Goal: Check status

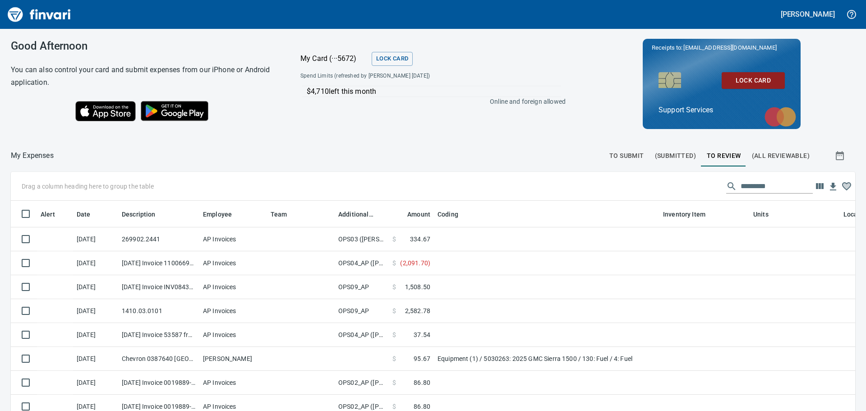
scroll to position [298, 824]
click at [620, 158] on span "To Submit" at bounding box center [626, 155] width 35 height 11
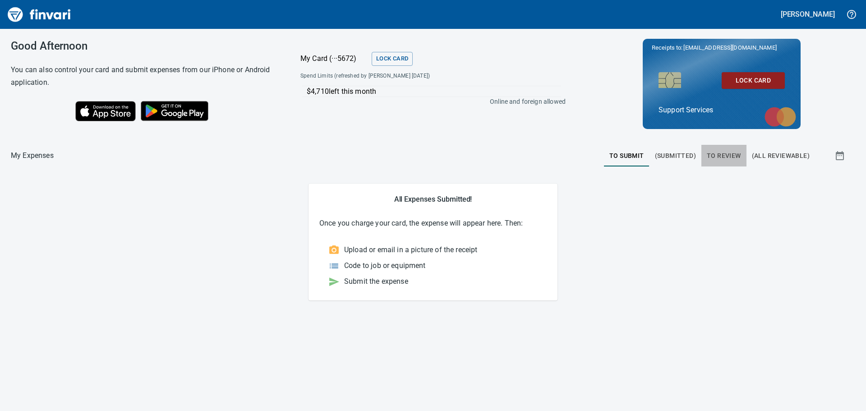
click at [732, 154] on span "To Review" at bounding box center [724, 155] width 34 height 11
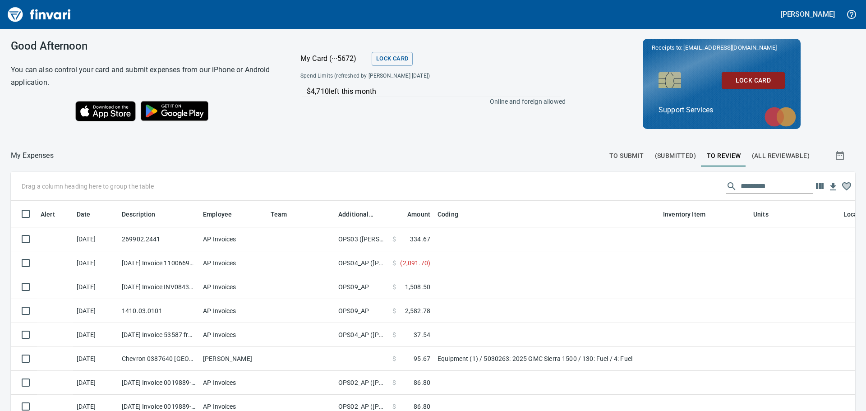
scroll to position [298, 831]
click at [683, 152] on span "(Submitted)" at bounding box center [675, 155] width 41 height 11
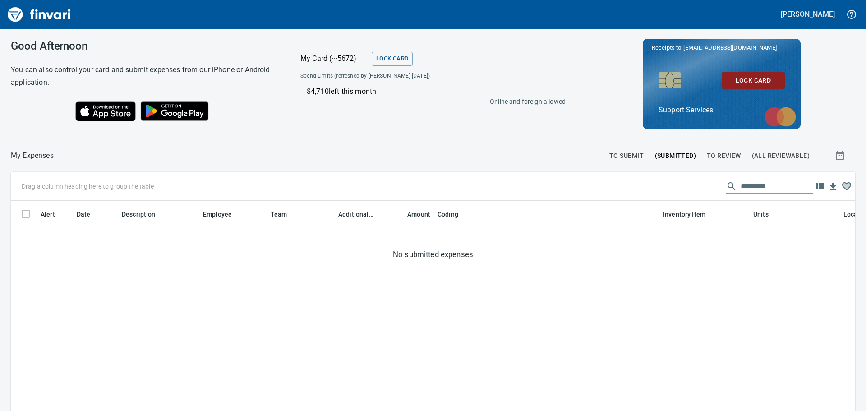
scroll to position [298, 824]
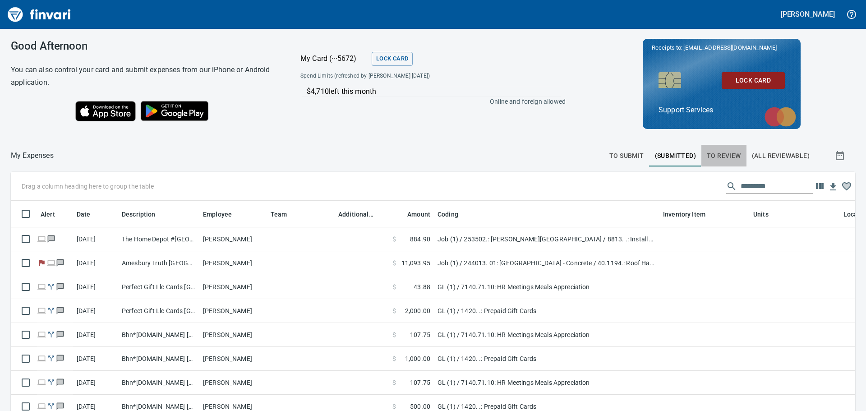
click at [708, 156] on span "To Review" at bounding box center [724, 155] width 34 height 11
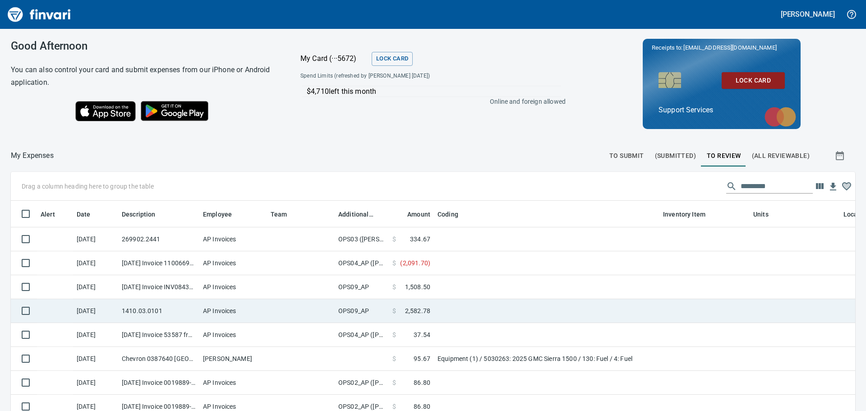
click at [498, 312] on td at bounding box center [547, 311] width 226 height 24
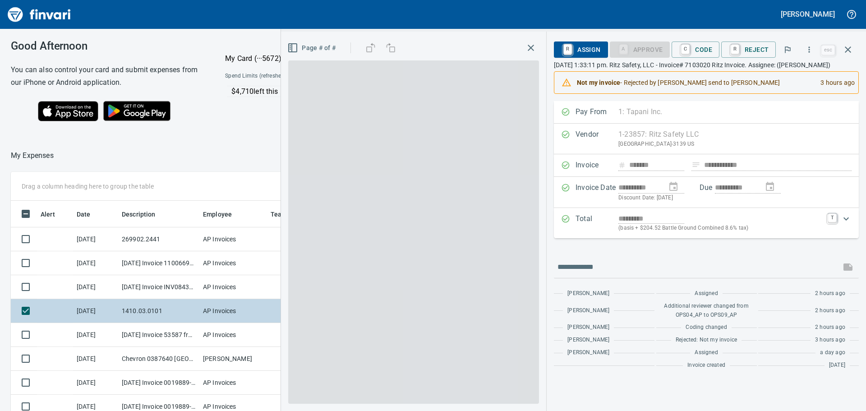
scroll to position [298, 605]
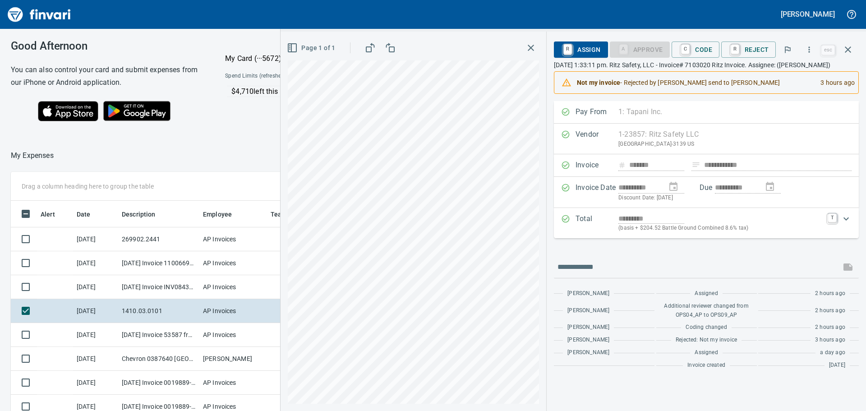
click at [534, 48] on icon "button" at bounding box center [531, 47] width 11 height 11
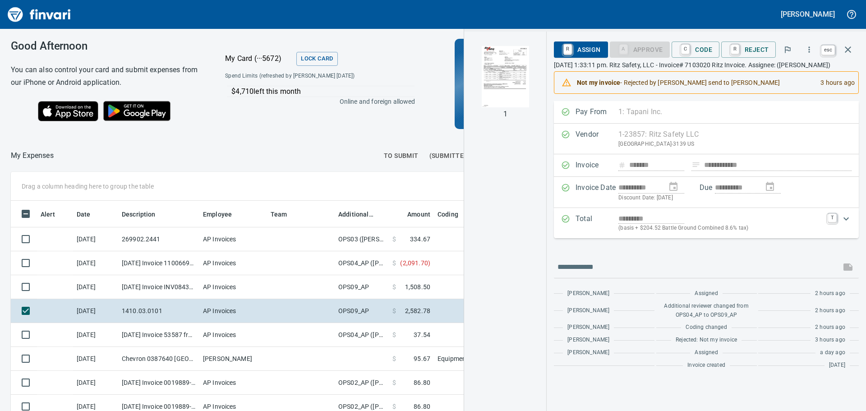
click at [846, 60] on button "button" at bounding box center [848, 50] width 22 height 22
